Goal: Transaction & Acquisition: Purchase product/service

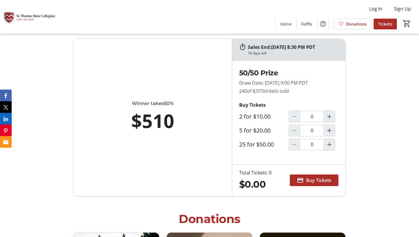
scroll to position [206, 0]
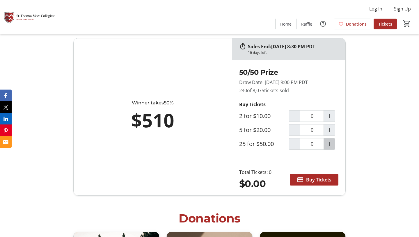
click at [332, 142] on mat-icon "Increment by one" at bounding box center [329, 144] width 7 height 7
type input "1"
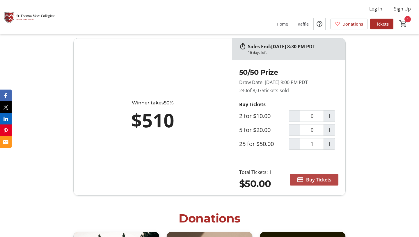
click at [317, 181] on span "Buy Tickets" at bounding box center [318, 179] width 25 height 7
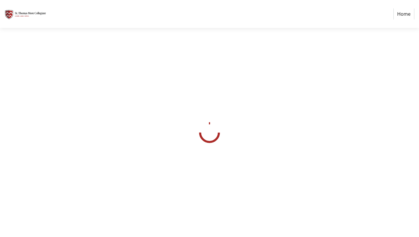
select select "CA"
